Goal: Task Accomplishment & Management: Manage account settings

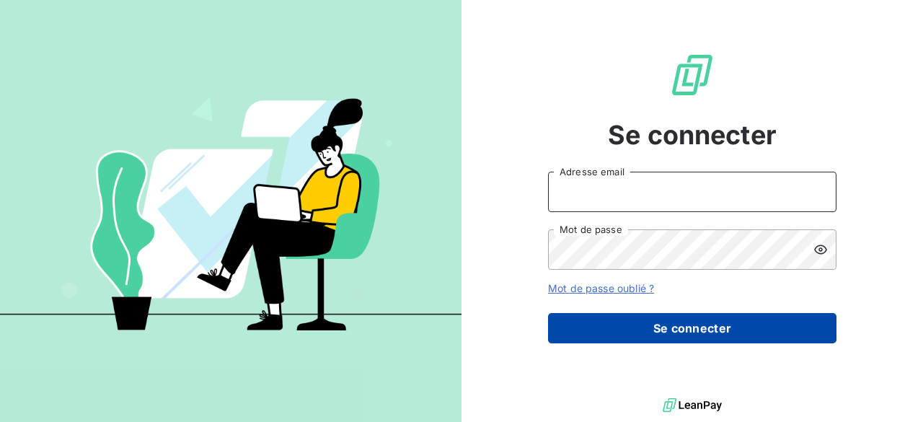
type input "[PERSON_NAME][EMAIL_ADDRESS][DOMAIN_NAME]"
click at [661, 334] on button "Se connecter" at bounding box center [692, 328] width 288 height 30
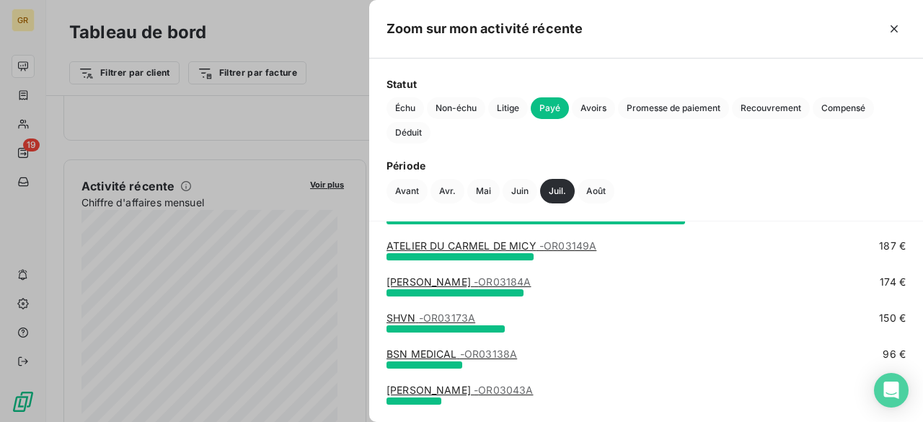
scroll to position [174, 0]
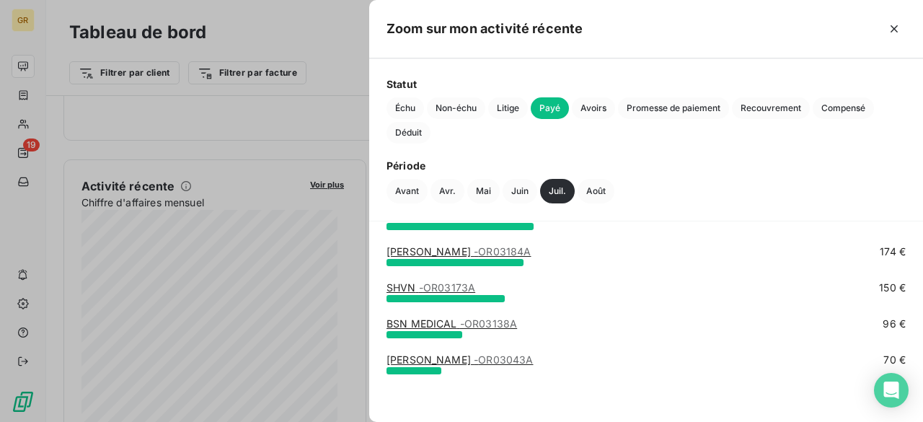
click at [329, 81] on div at bounding box center [461, 211] width 923 height 422
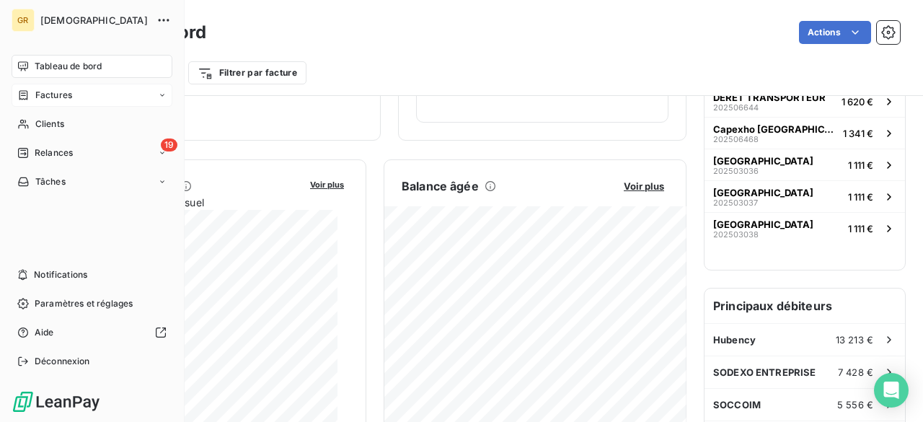
click at [57, 101] on span "Factures" at bounding box center [53, 95] width 37 height 13
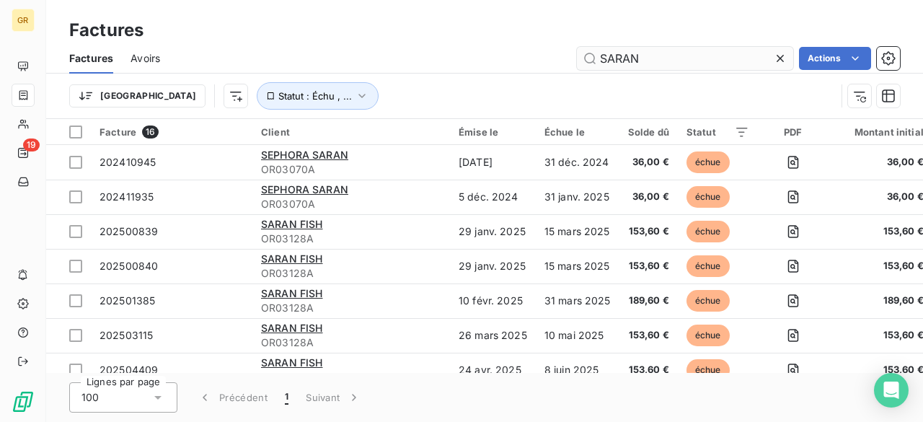
click at [655, 57] on input "SARAN" at bounding box center [685, 58] width 216 height 23
drag, startPoint x: 653, startPoint y: 58, endPoint x: 489, endPoint y: 63, distance: 163.7
click at [489, 63] on div "SARAN Actions" at bounding box center [538, 58] width 722 height 23
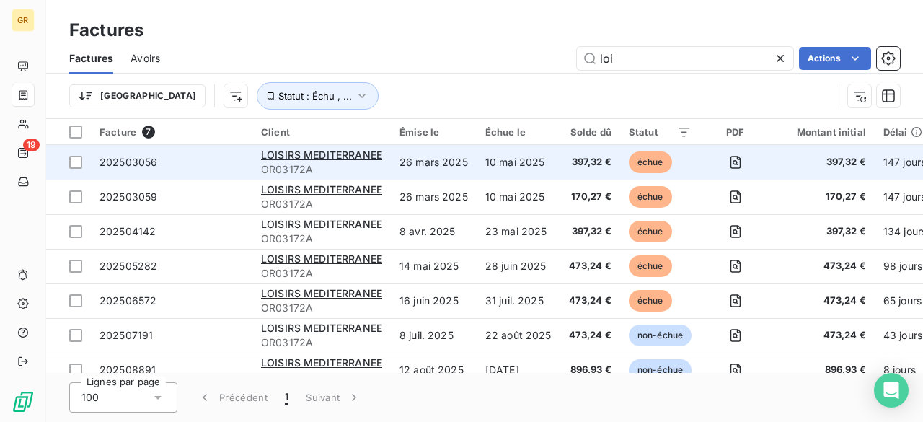
type input "loi"
click at [441, 166] on td "26 mars 2025" at bounding box center [434, 162] width 86 height 35
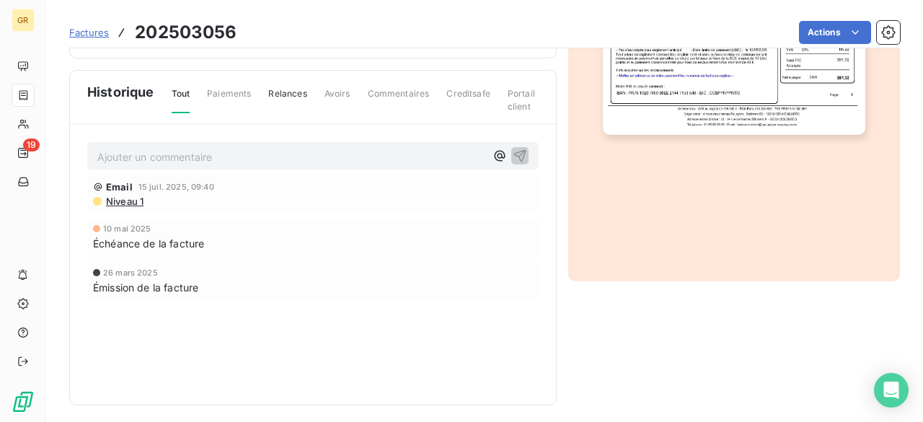
scroll to position [443, 0]
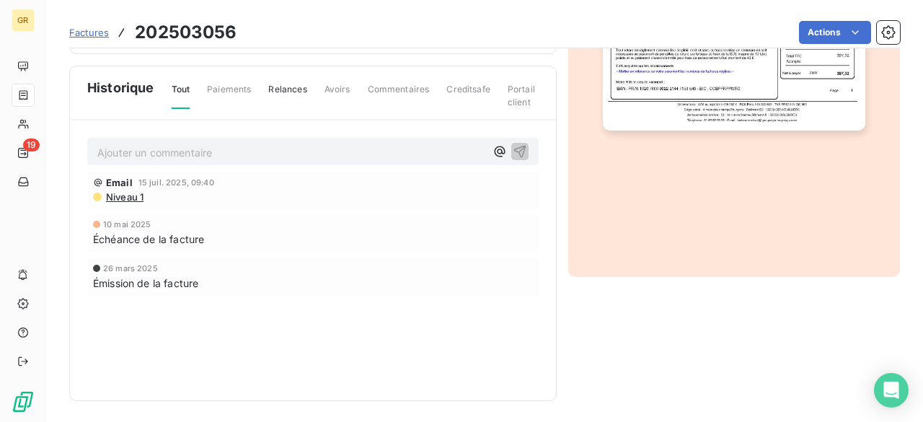
click at [180, 158] on p "Ajouter un commentaire ﻿" at bounding box center [291, 152] width 388 height 18
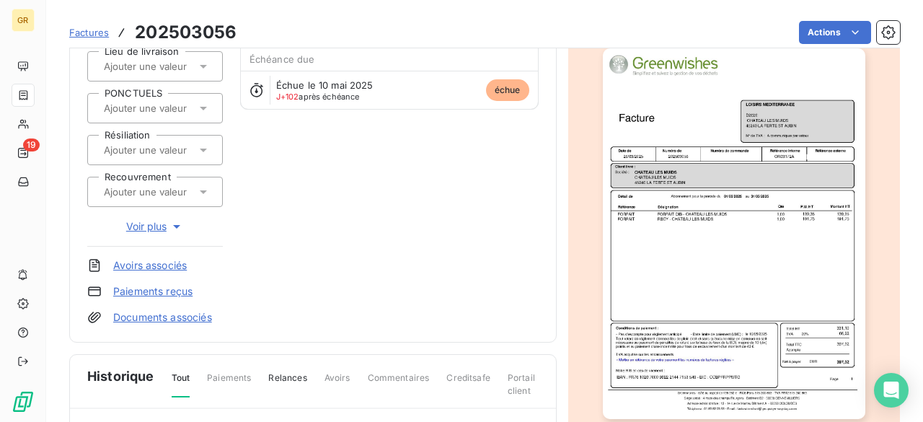
scroll to position [0, 0]
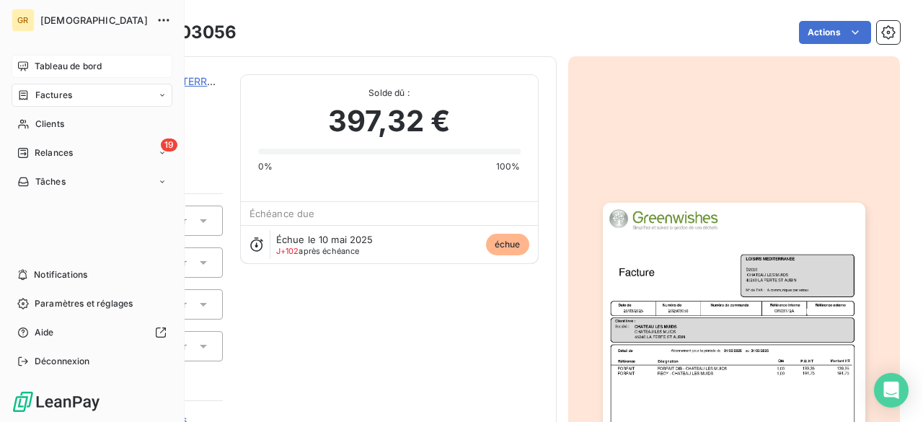
click at [46, 62] on span "Tableau de bord" at bounding box center [68, 66] width 67 height 13
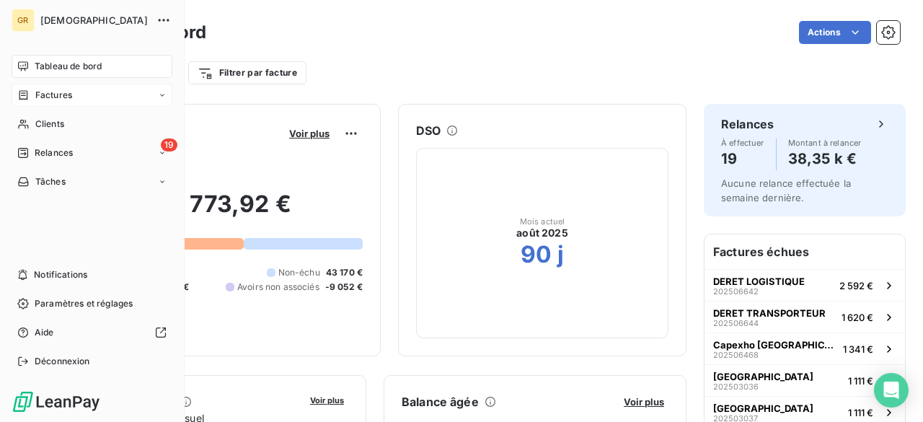
click at [107, 21] on span "GREENWISHES" at bounding box center [93, 20] width 107 height 12
